Goal: Task Accomplishment & Management: Use online tool/utility

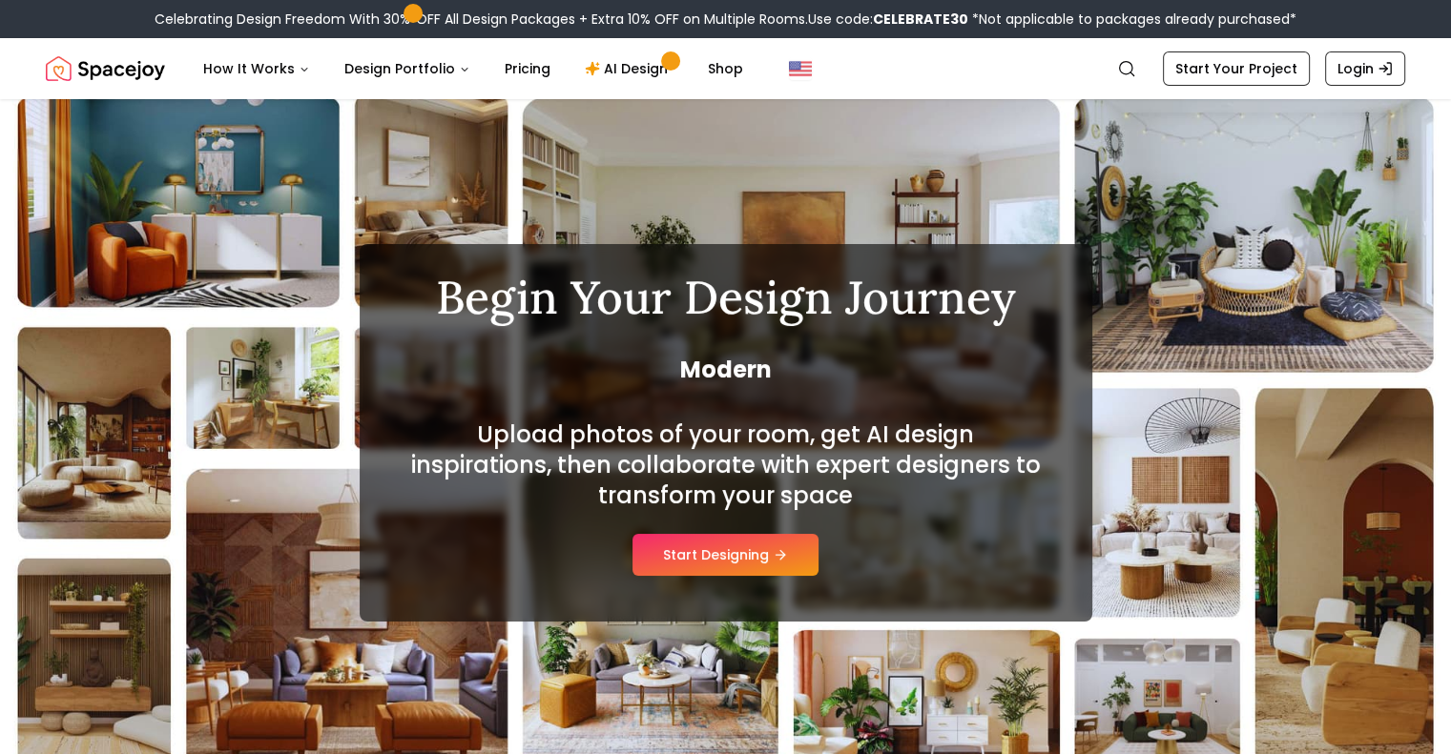
scroll to position [2, 0]
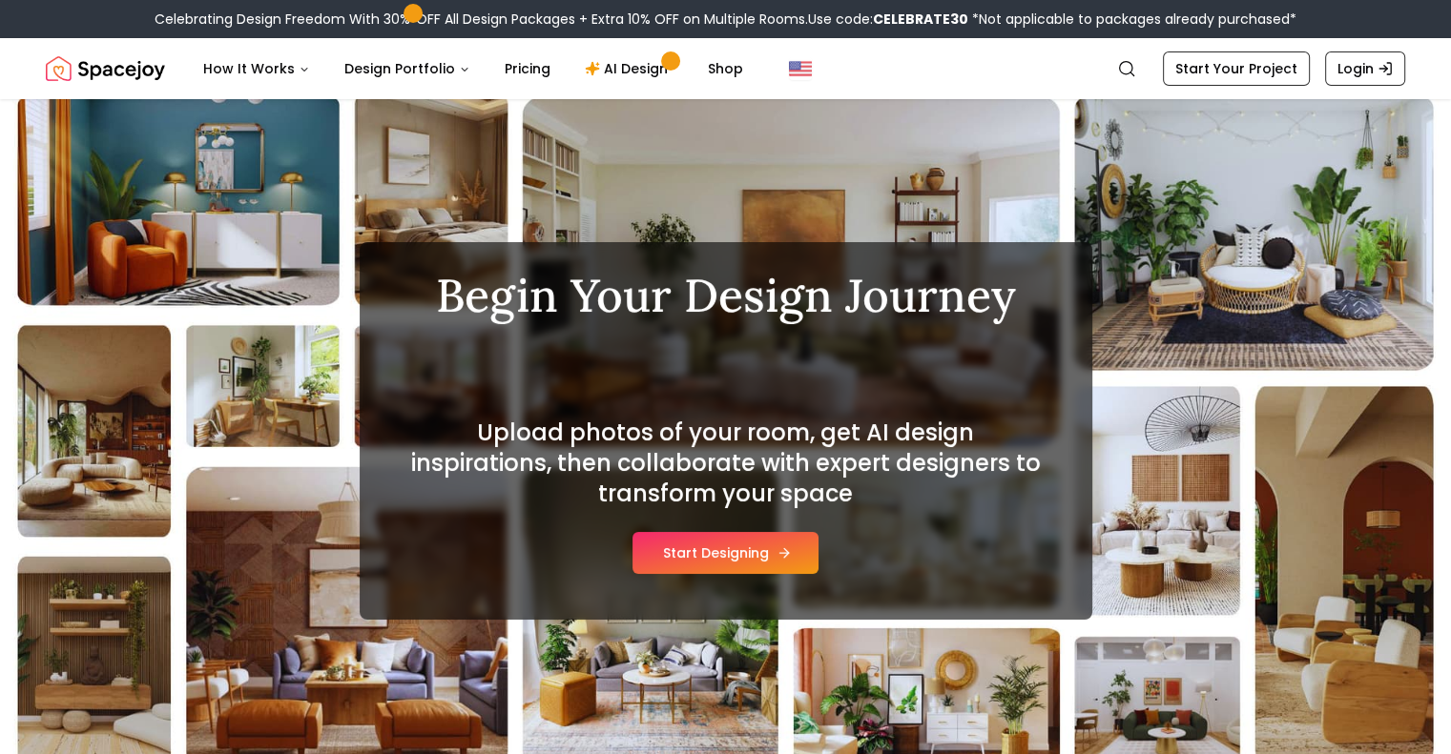
click at [734, 557] on button "Start Designing" at bounding box center [725, 553] width 186 height 42
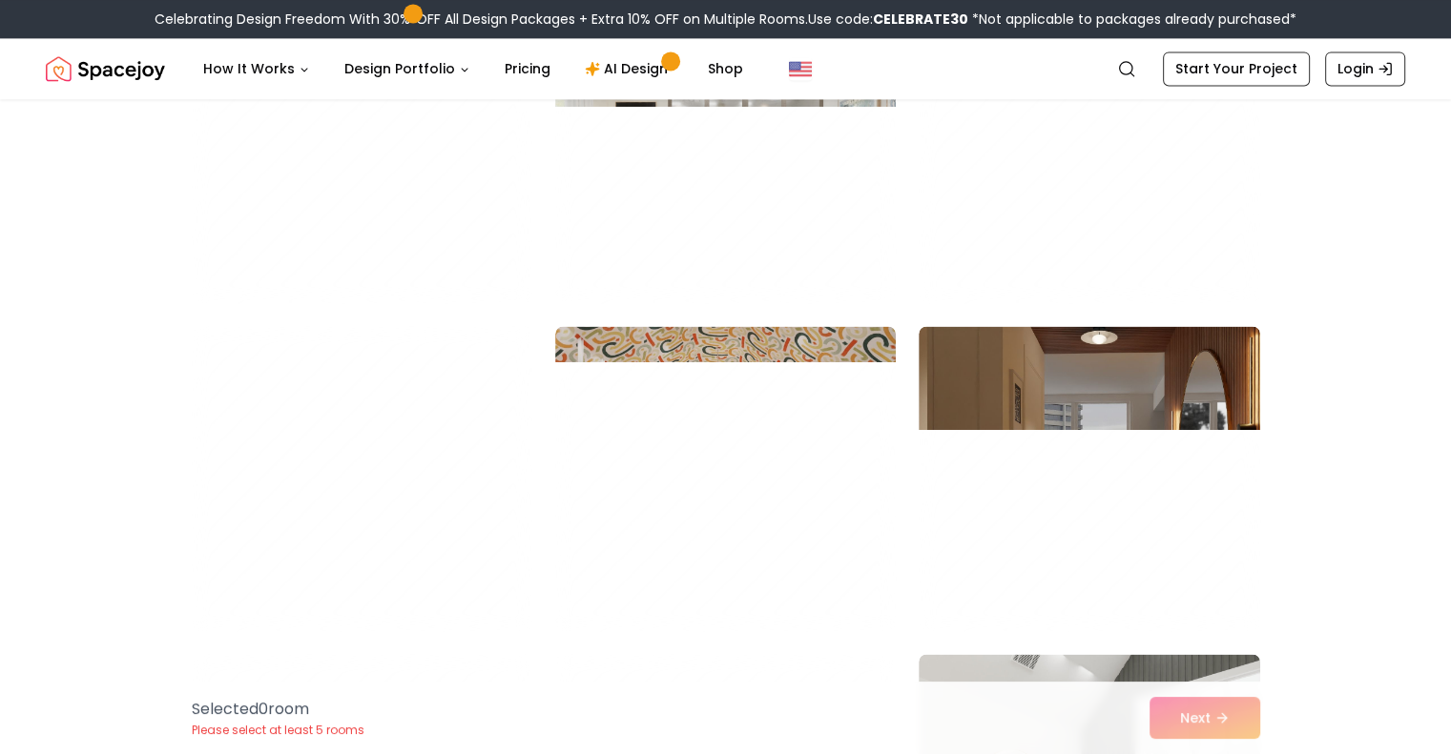
scroll to position [2885, 0]
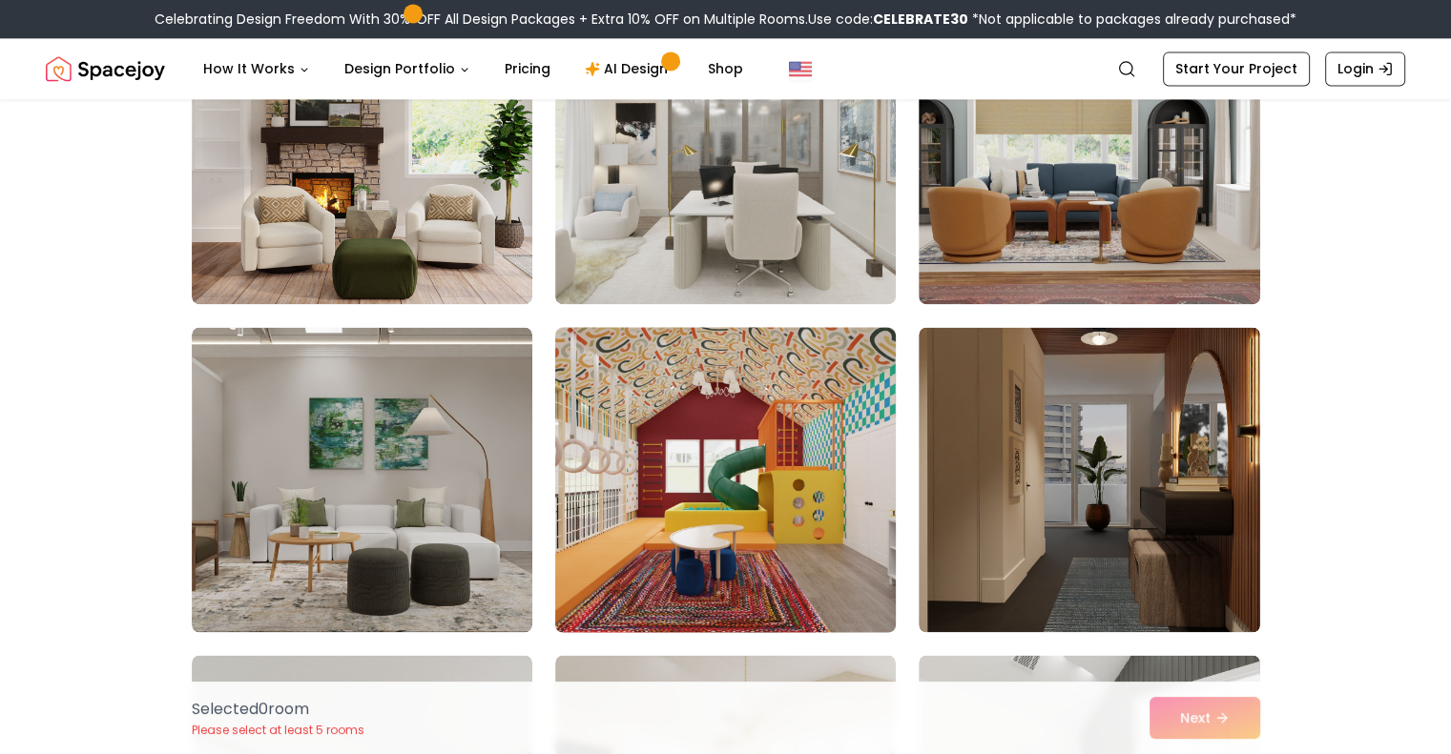
click at [793, 406] on img at bounding box center [725, 479] width 358 height 320
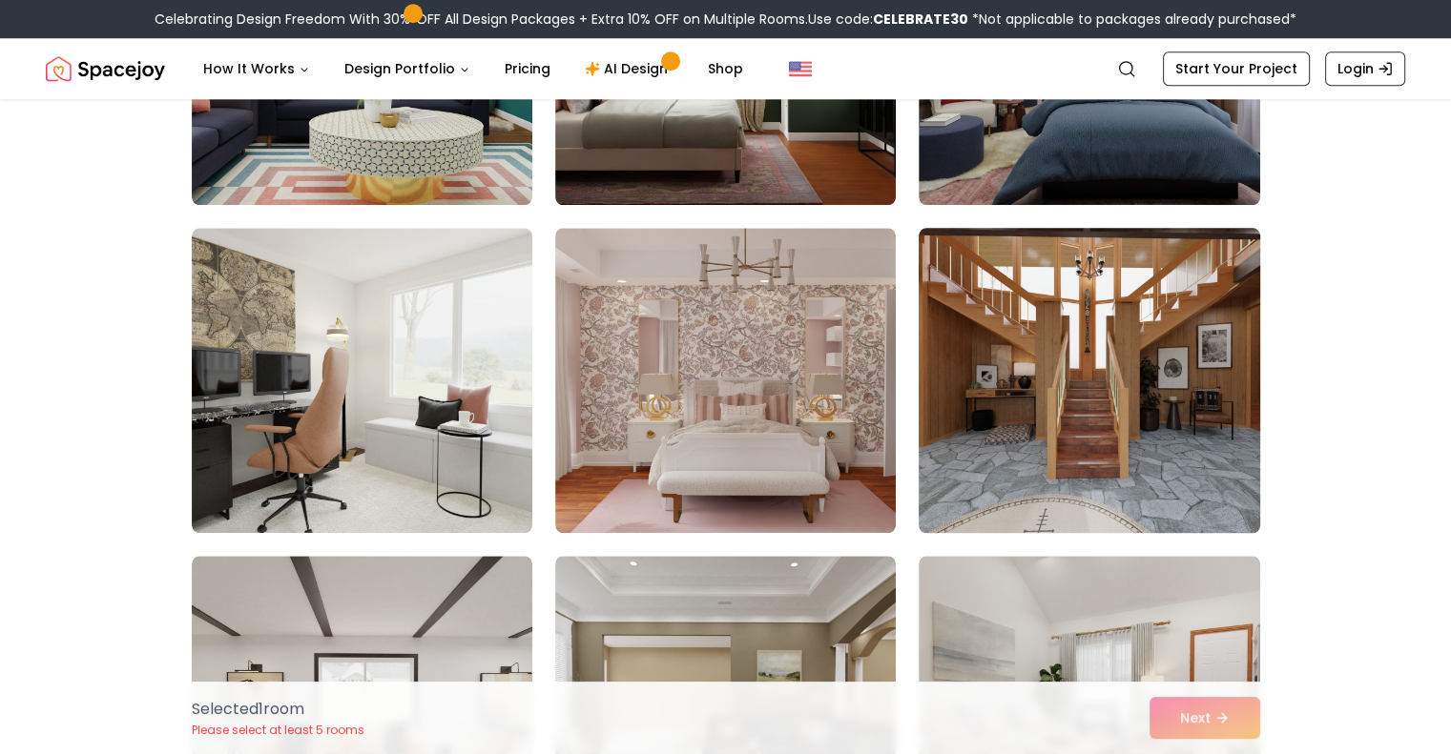
click at [1146, 351] on img at bounding box center [1089, 380] width 358 height 320
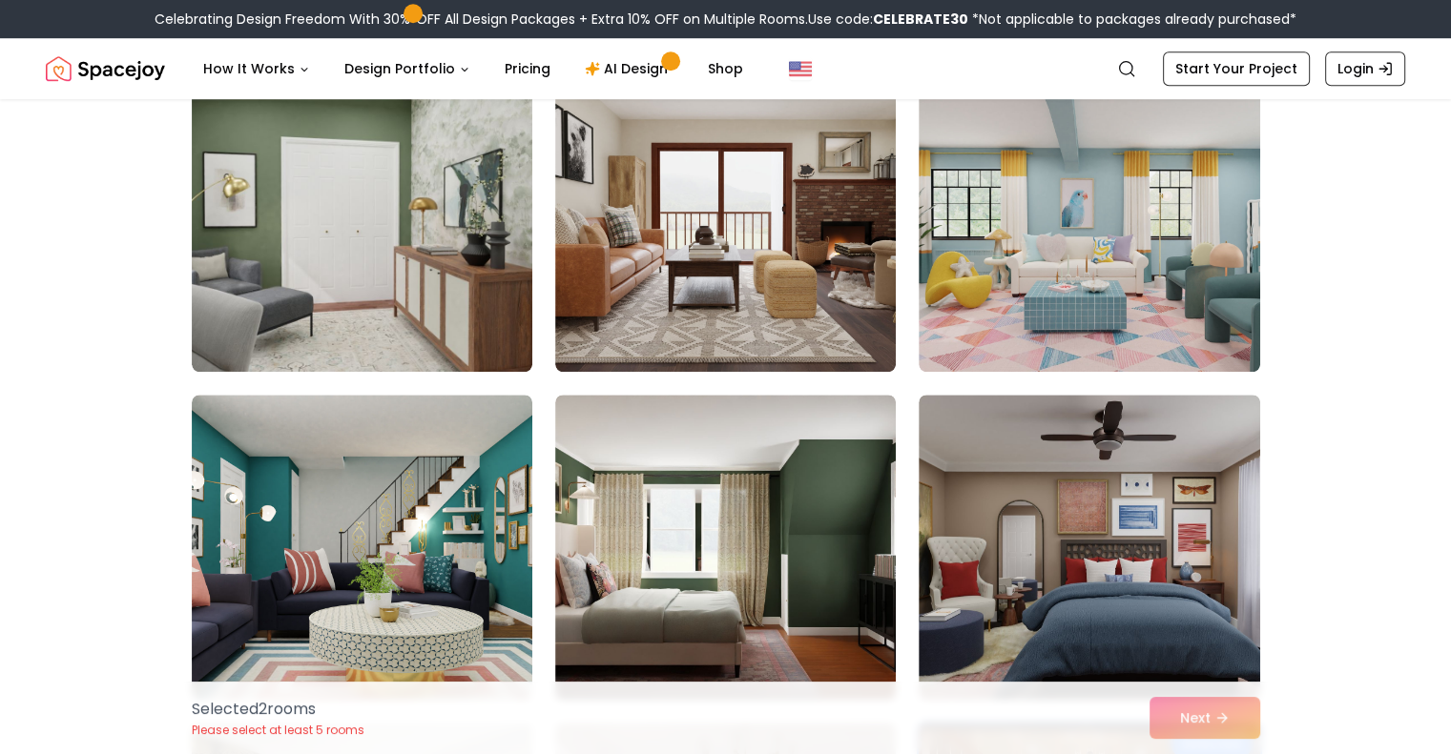
scroll to position [1460, 0]
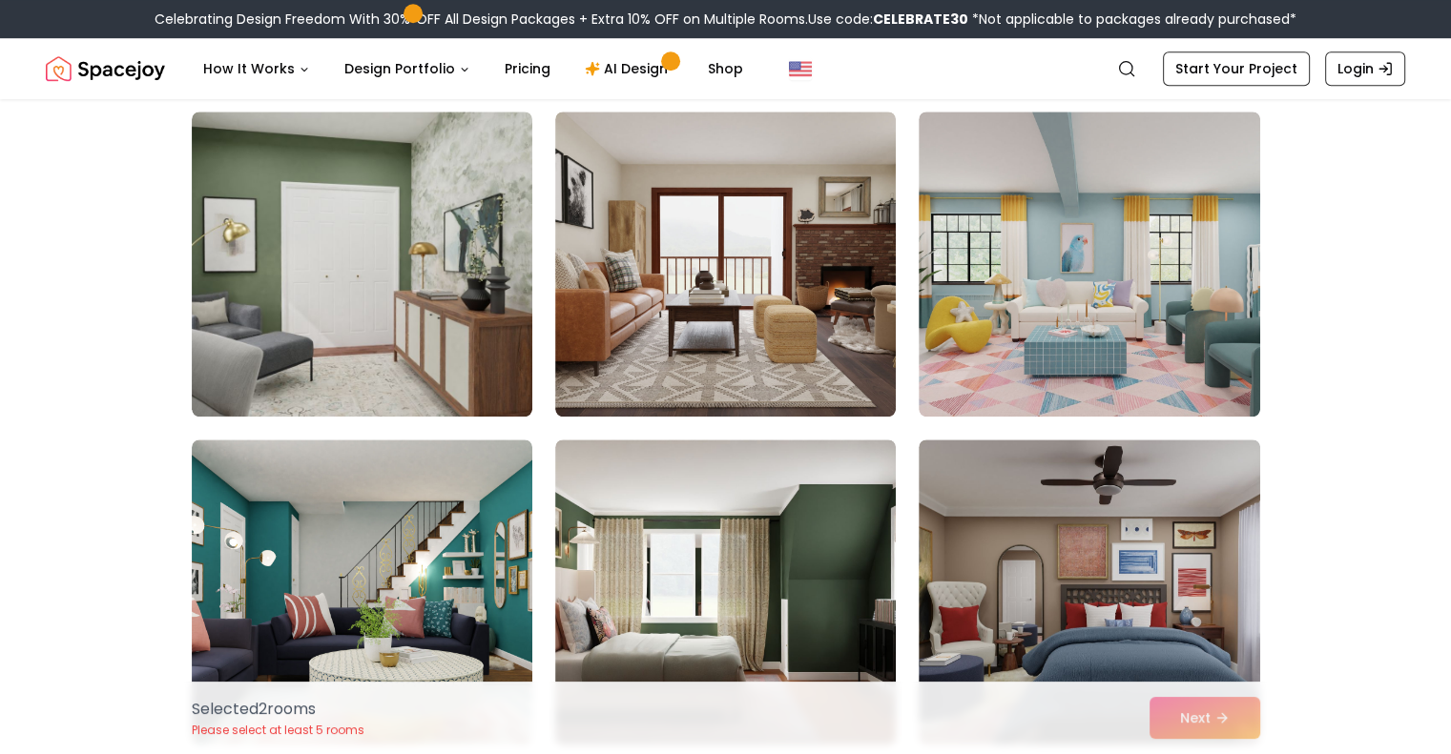
click at [1102, 526] on img at bounding box center [1088, 592] width 340 height 305
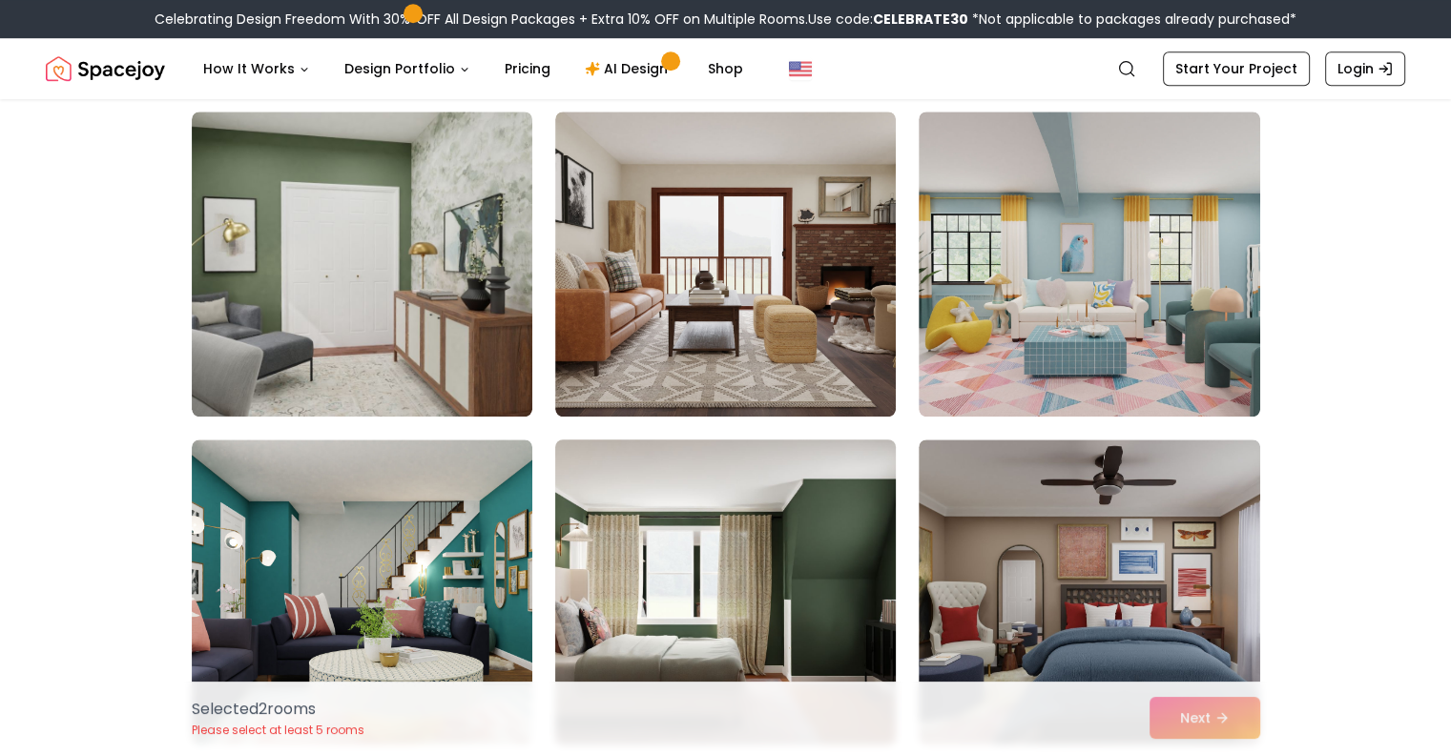
click at [633, 552] on img at bounding box center [725, 592] width 358 height 320
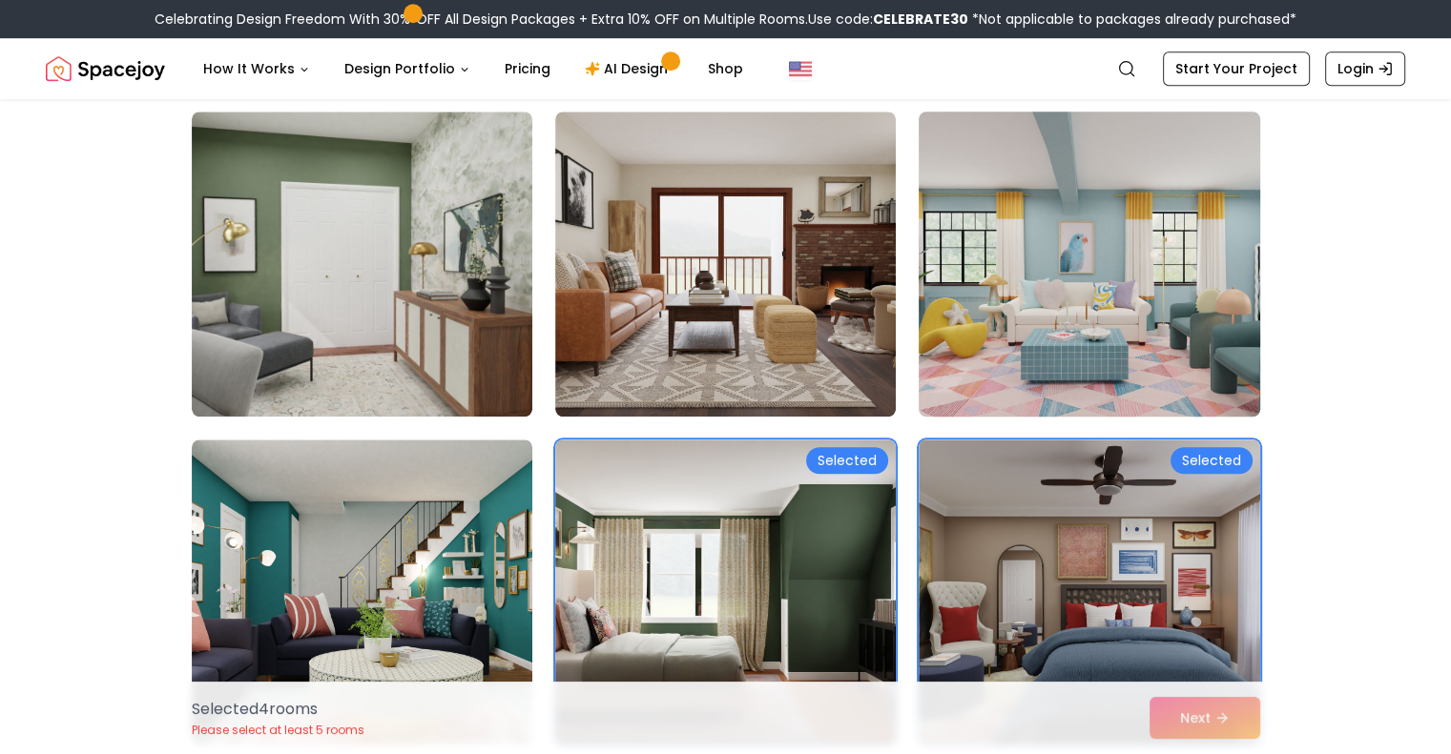
click at [1167, 307] on img at bounding box center [1089, 264] width 358 height 320
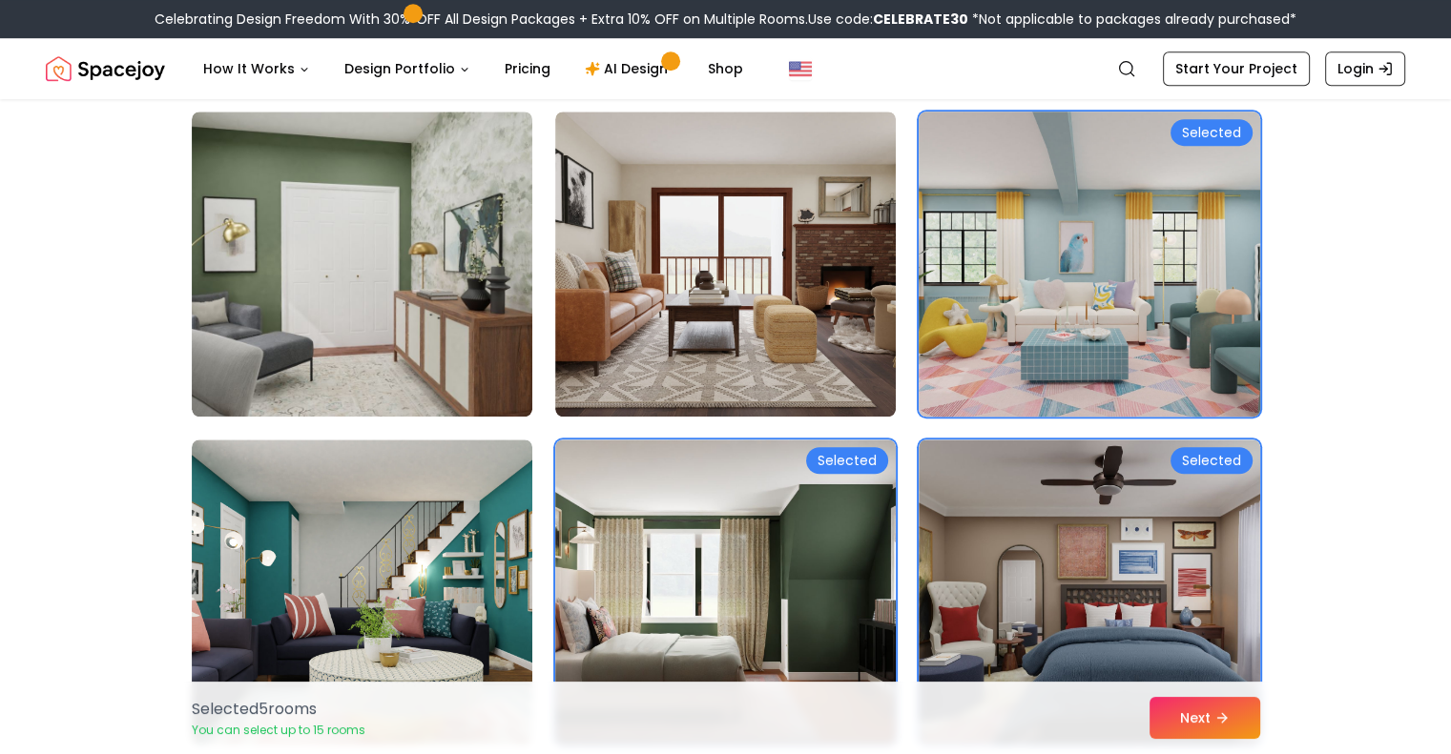
click at [411, 257] on img at bounding box center [362, 264] width 340 height 305
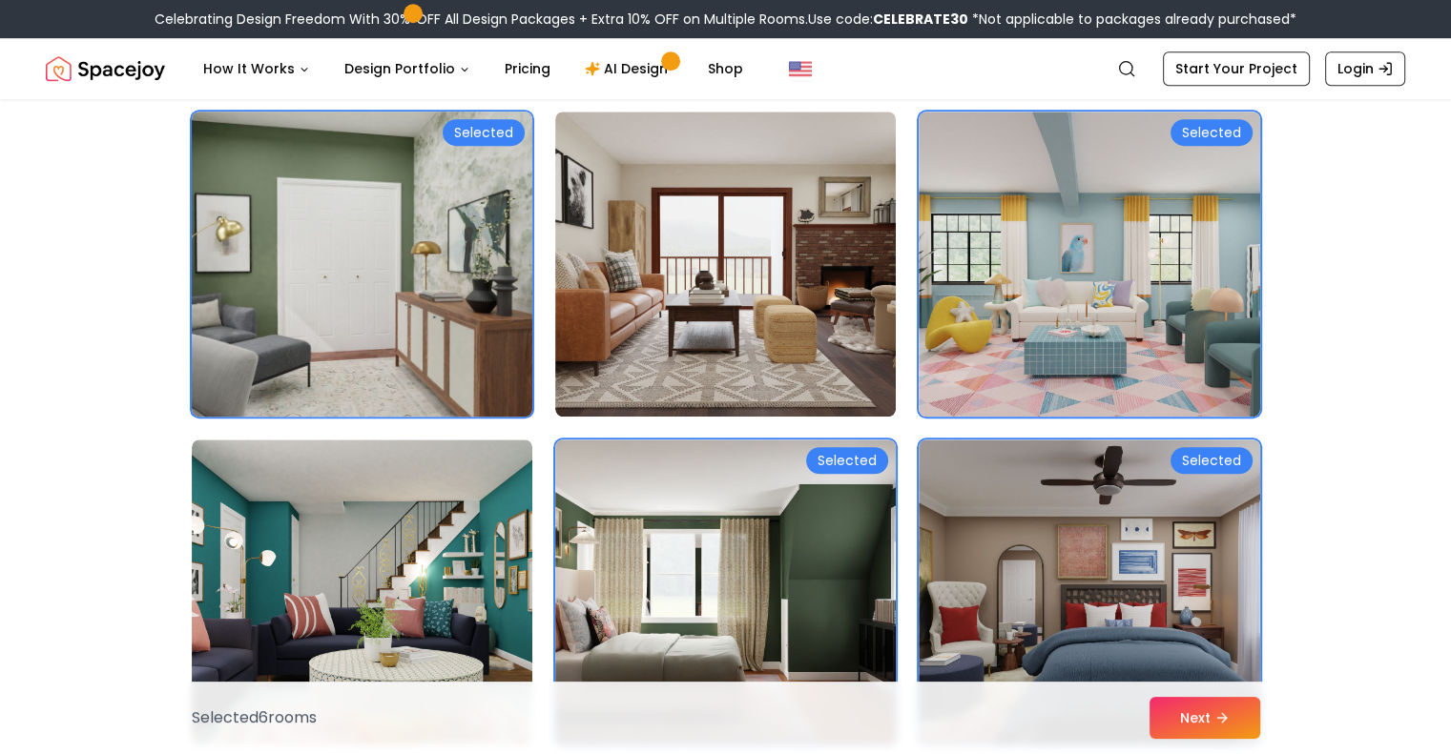
click at [777, 285] on img at bounding box center [725, 264] width 340 height 305
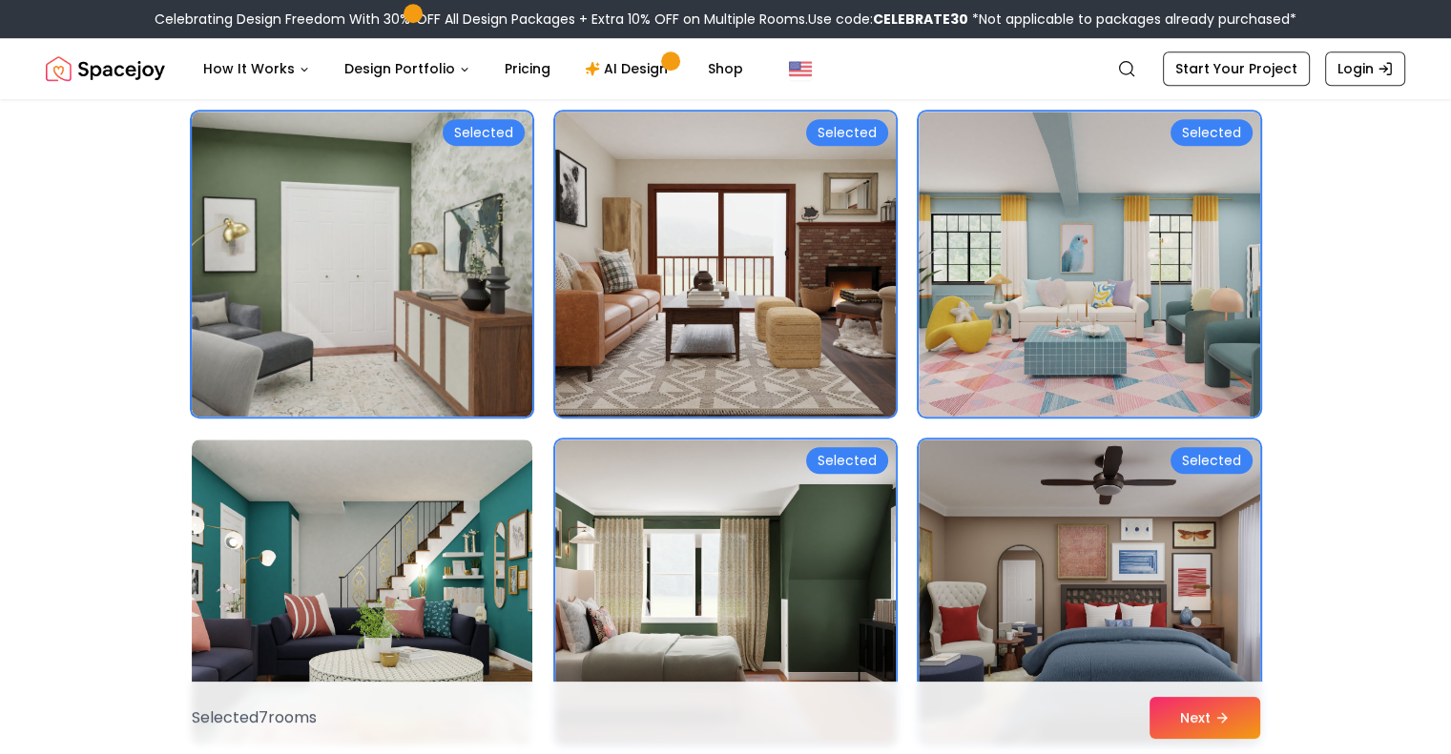
click at [378, 252] on img at bounding box center [362, 264] width 340 height 305
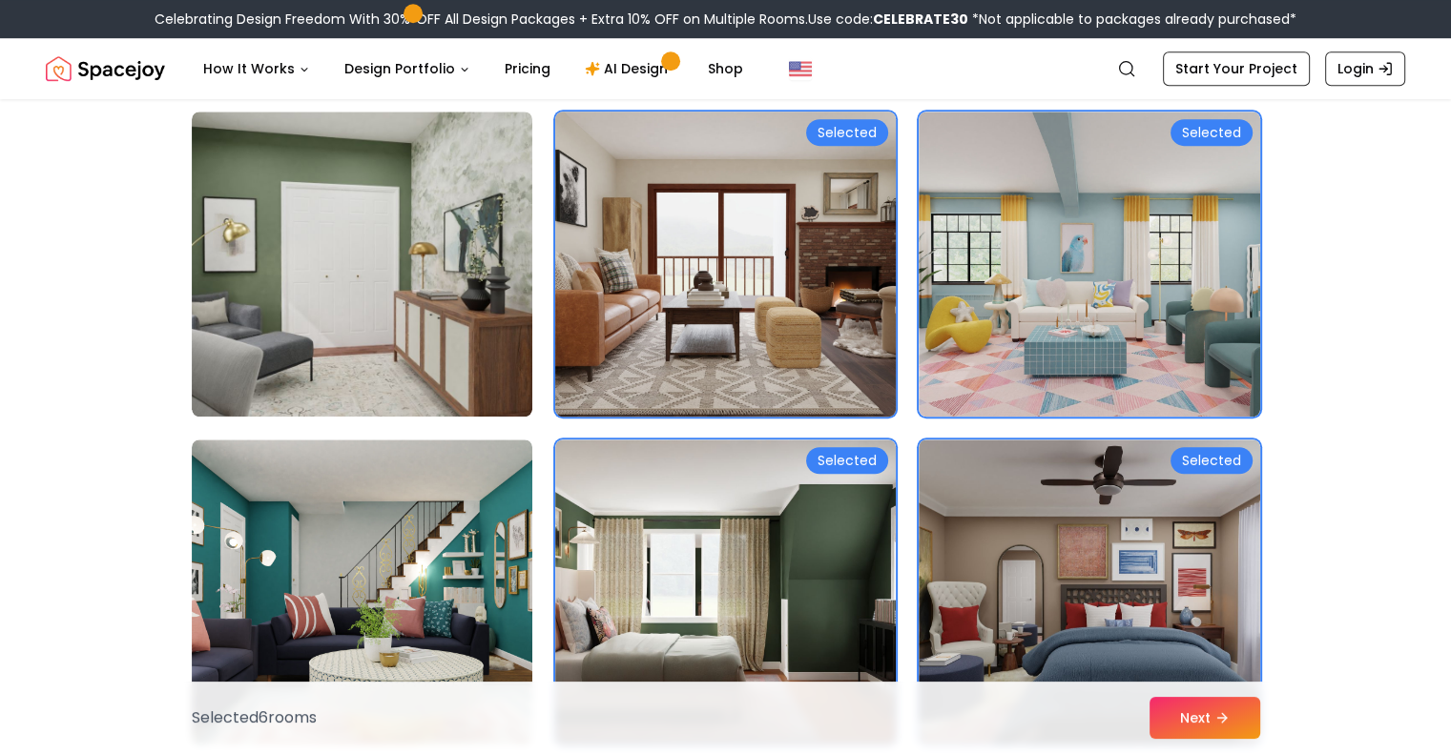
click at [738, 240] on img at bounding box center [725, 264] width 358 height 320
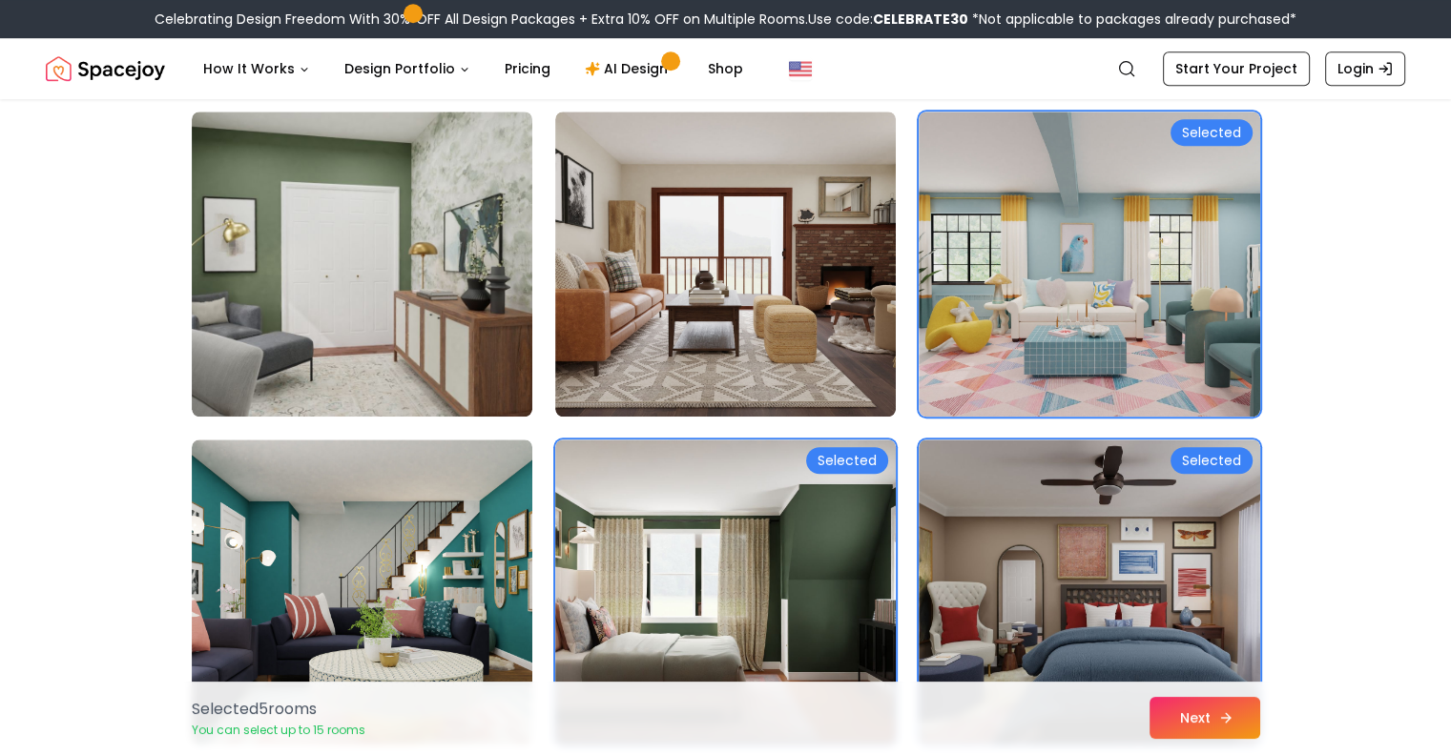
click at [1218, 717] on icon at bounding box center [1225, 718] width 15 height 15
